Goal: Manage account settings

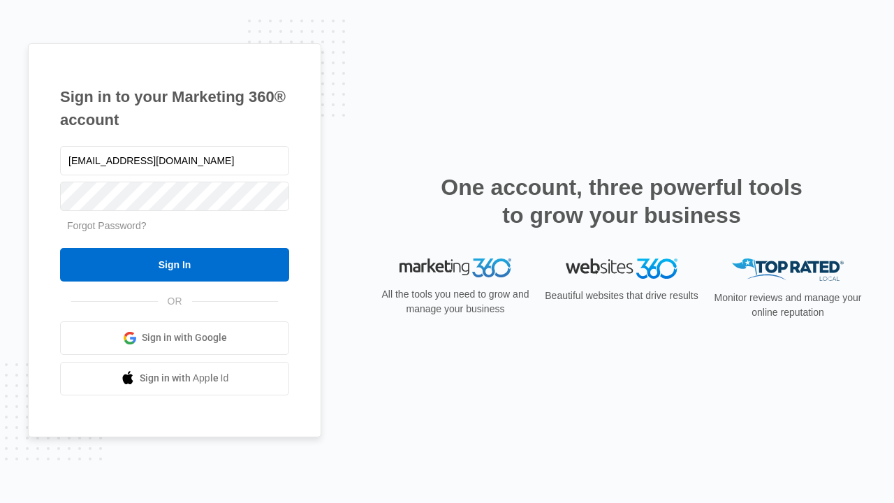
type input "dankie614@gmail.com"
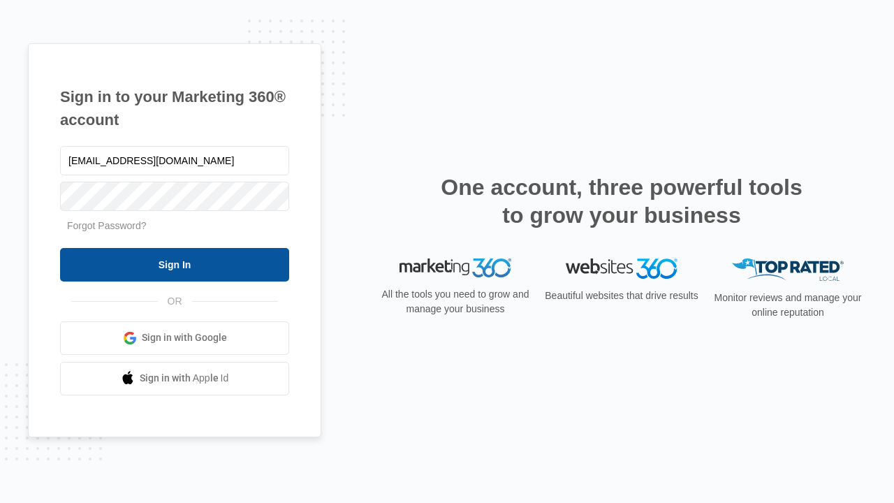
click at [175, 264] on input "Sign In" at bounding box center [174, 265] width 229 height 34
